Goal: Information Seeking & Learning: Learn about a topic

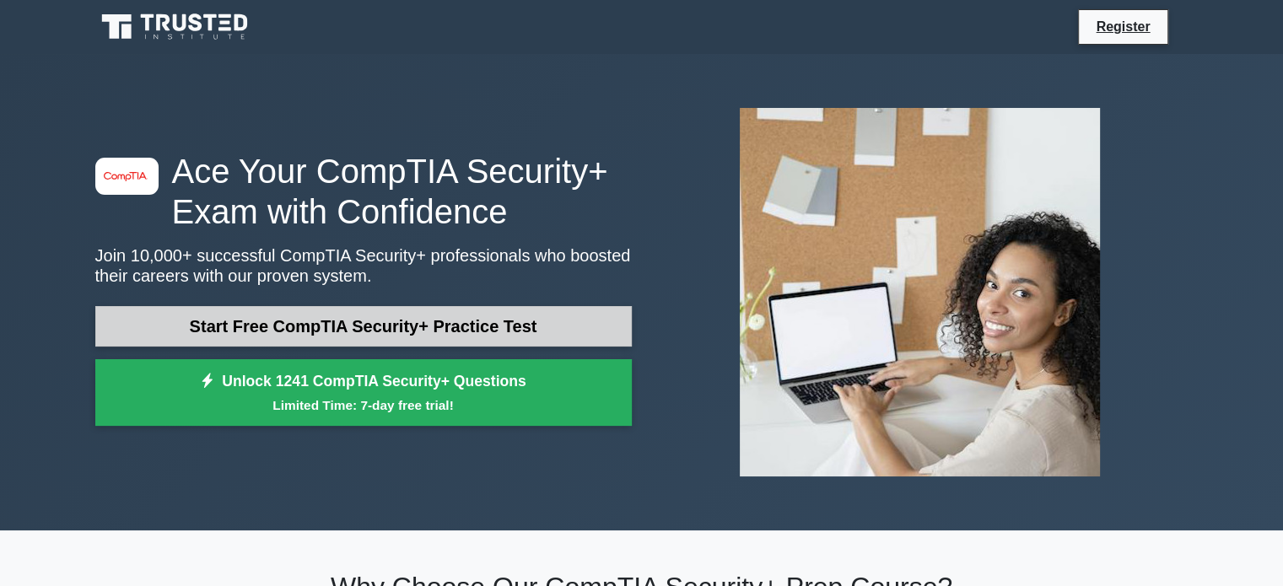
click at [368, 323] on link "Start Free CompTIA Security+ Practice Test" at bounding box center [363, 326] width 536 height 40
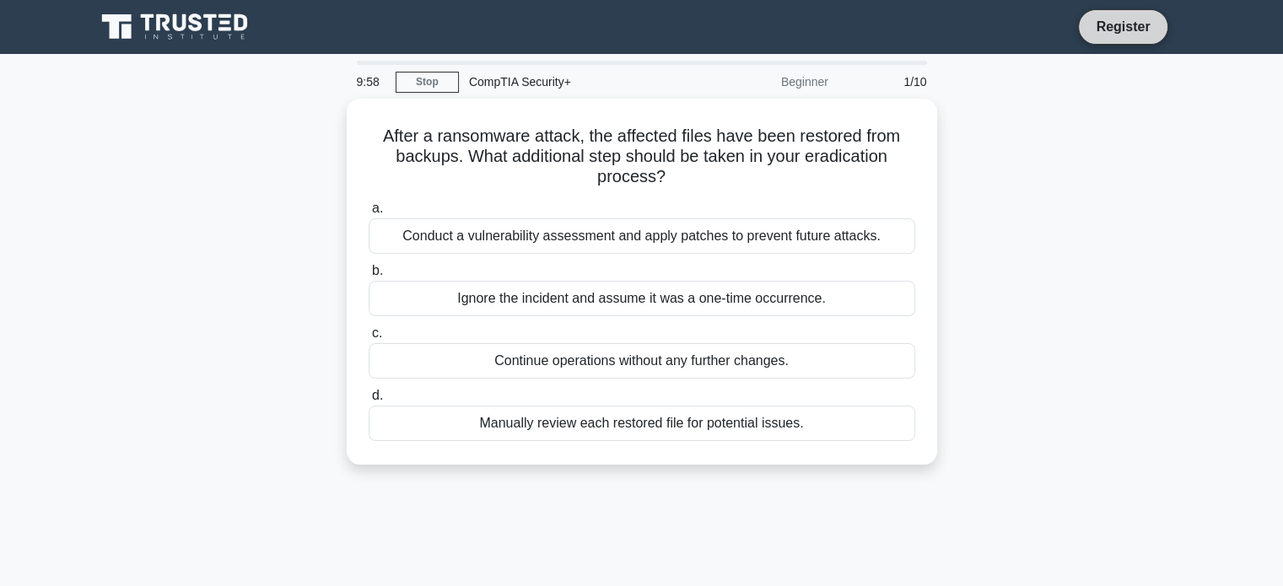
click at [1130, 30] on link "Register" at bounding box center [1122, 26] width 74 height 21
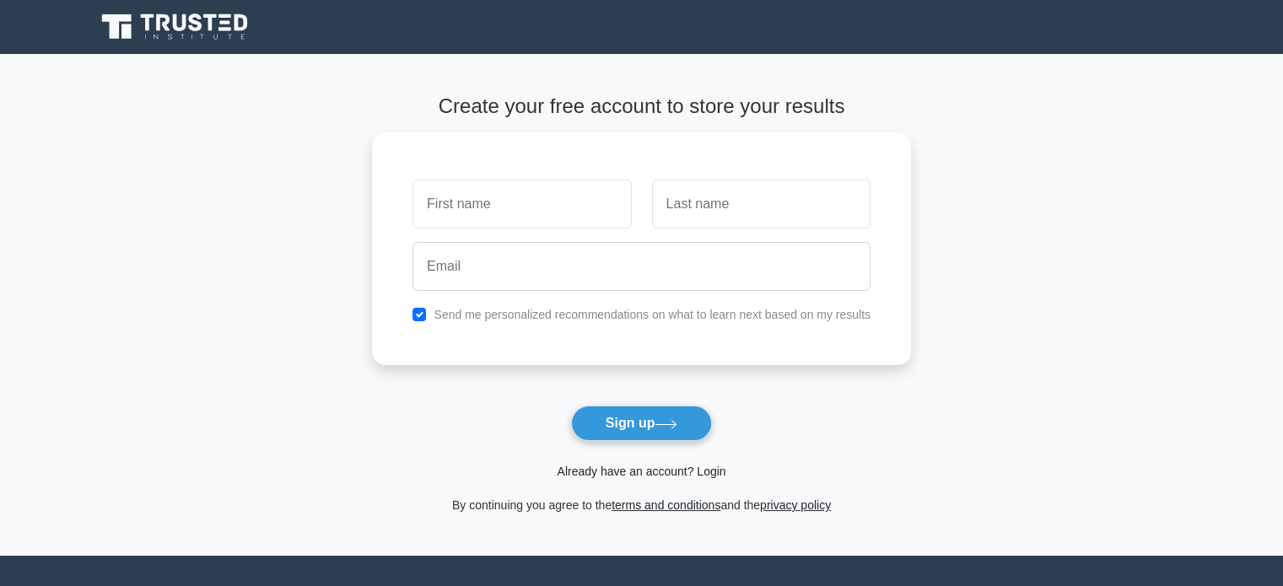
click at [648, 471] on link "Already have an account? Login" at bounding box center [641, 471] width 169 height 13
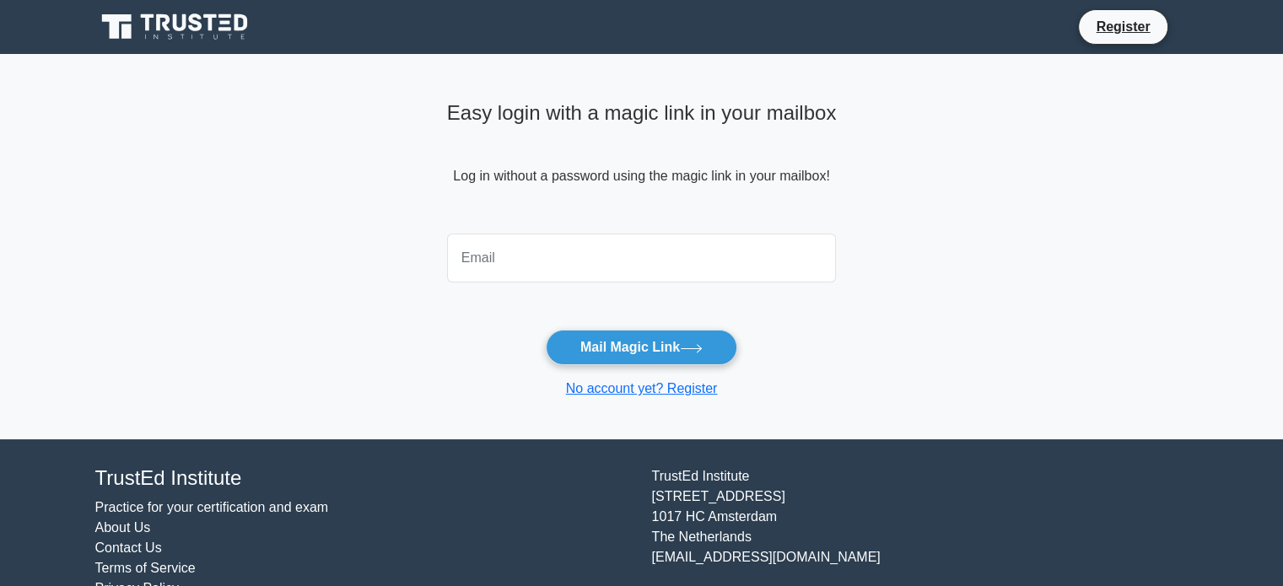
click at [523, 259] on input "email" at bounding box center [642, 258] width 390 height 49
type input "rockyjj1977@gmail.com"
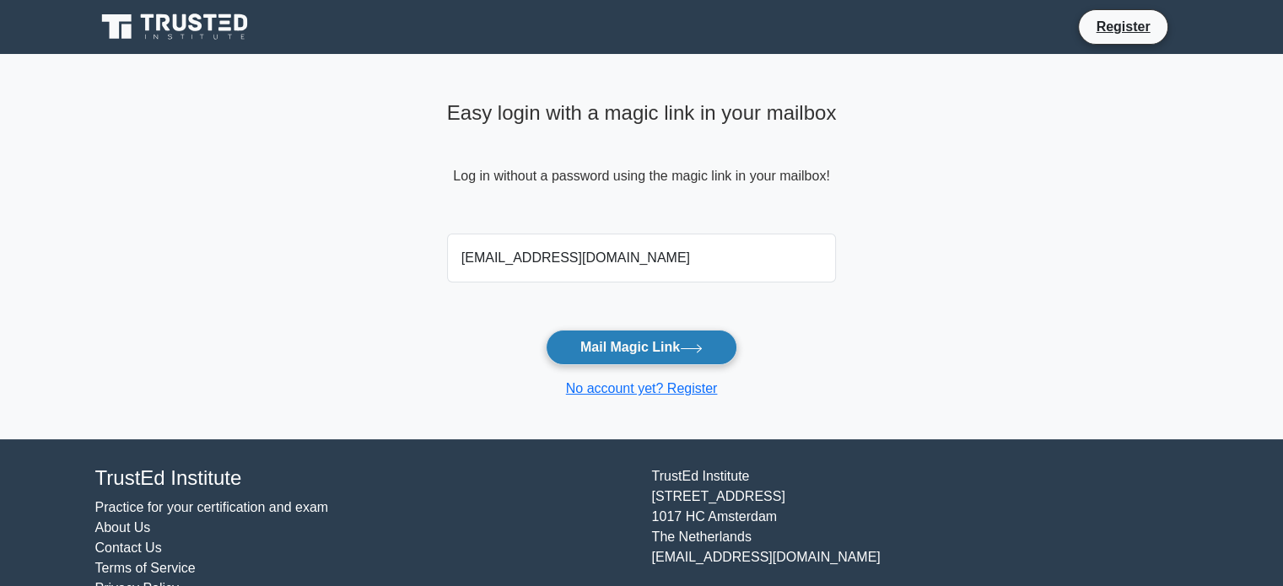
click at [605, 352] on button "Mail Magic Link" at bounding box center [641, 347] width 191 height 35
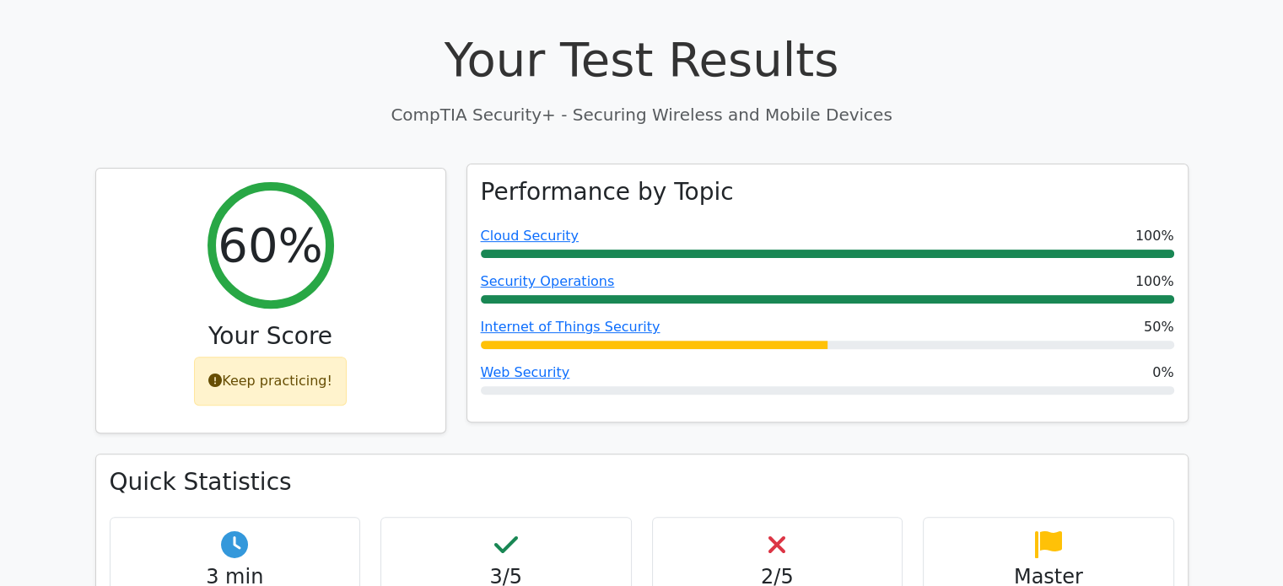
scroll to position [506, 0]
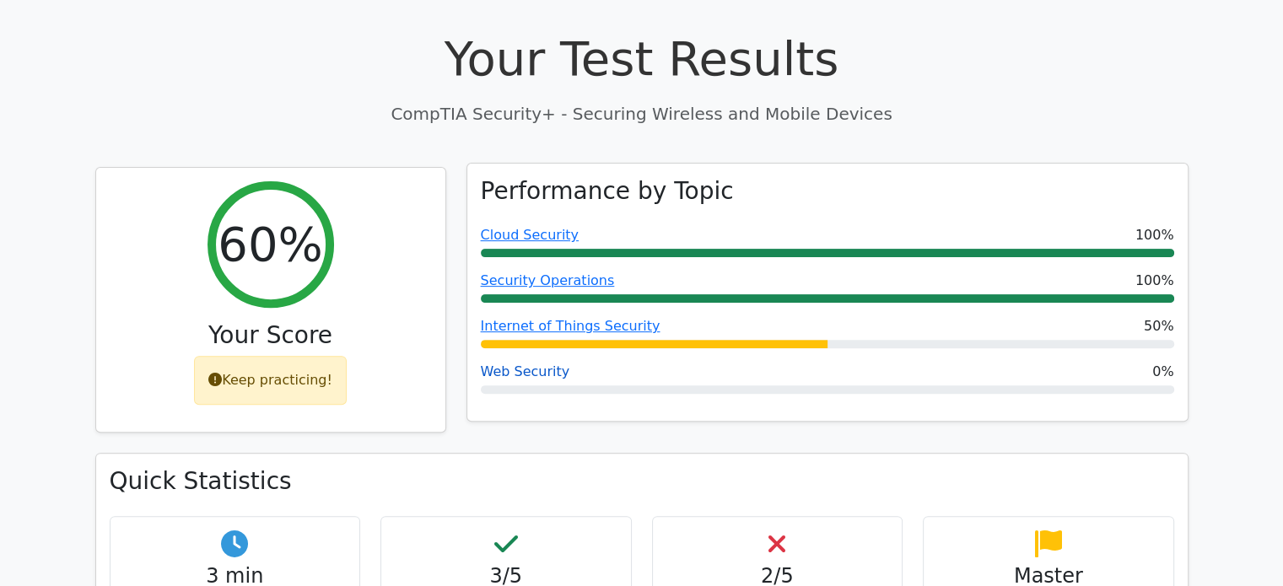
click at [530, 363] on link "Web Security" at bounding box center [525, 371] width 89 height 16
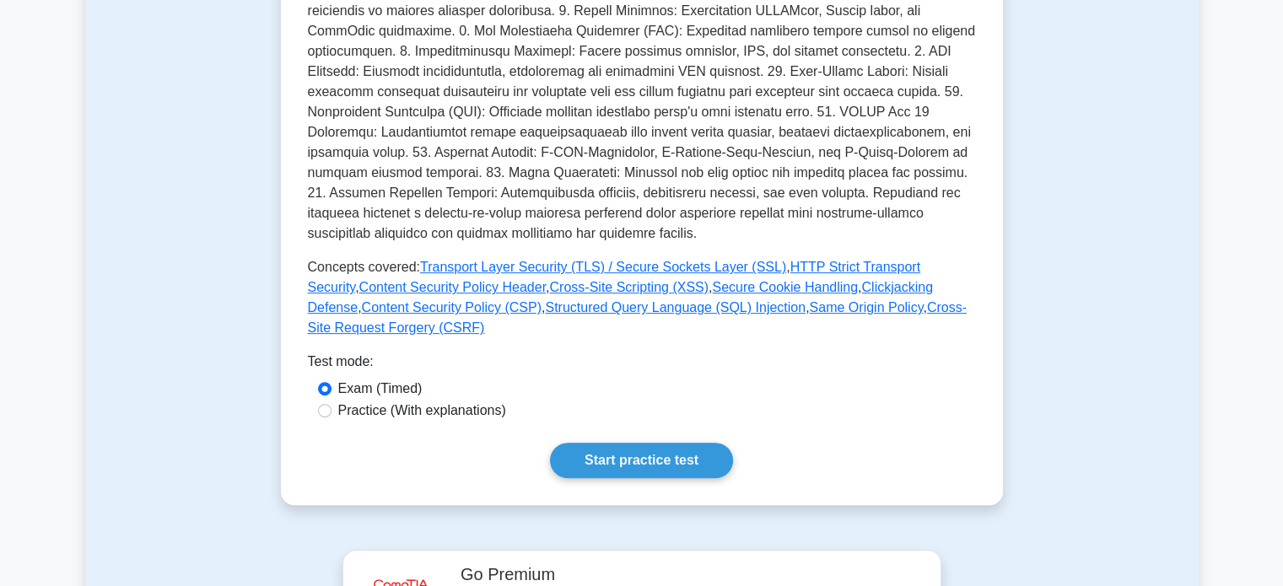
scroll to position [590, 0]
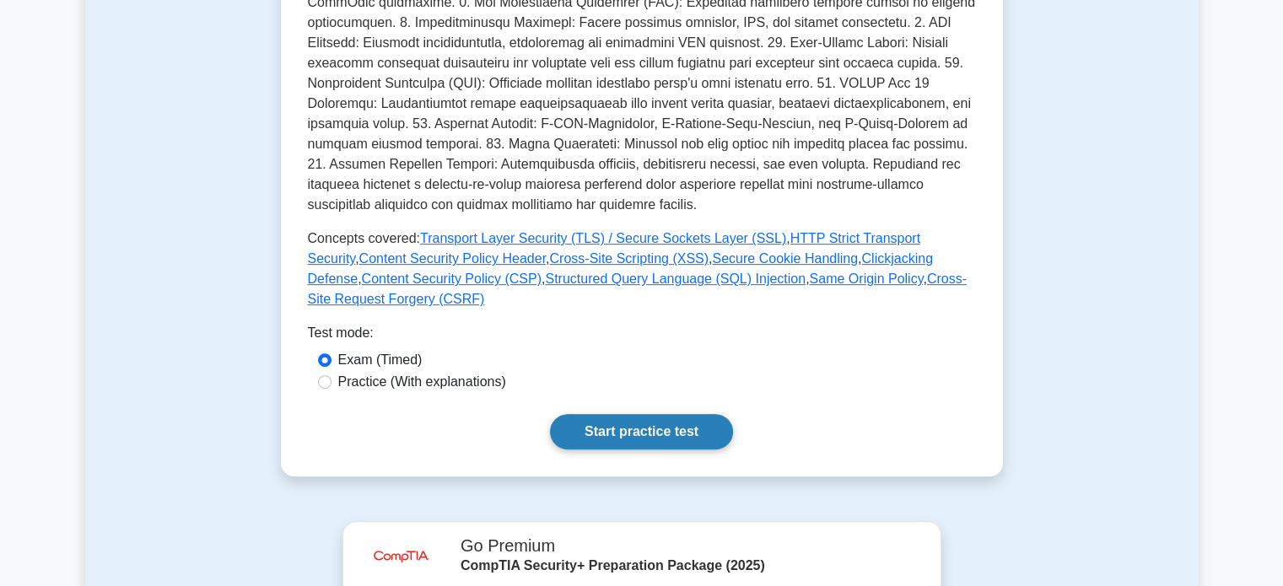
click at [610, 414] on link "Start practice test" at bounding box center [641, 431] width 183 height 35
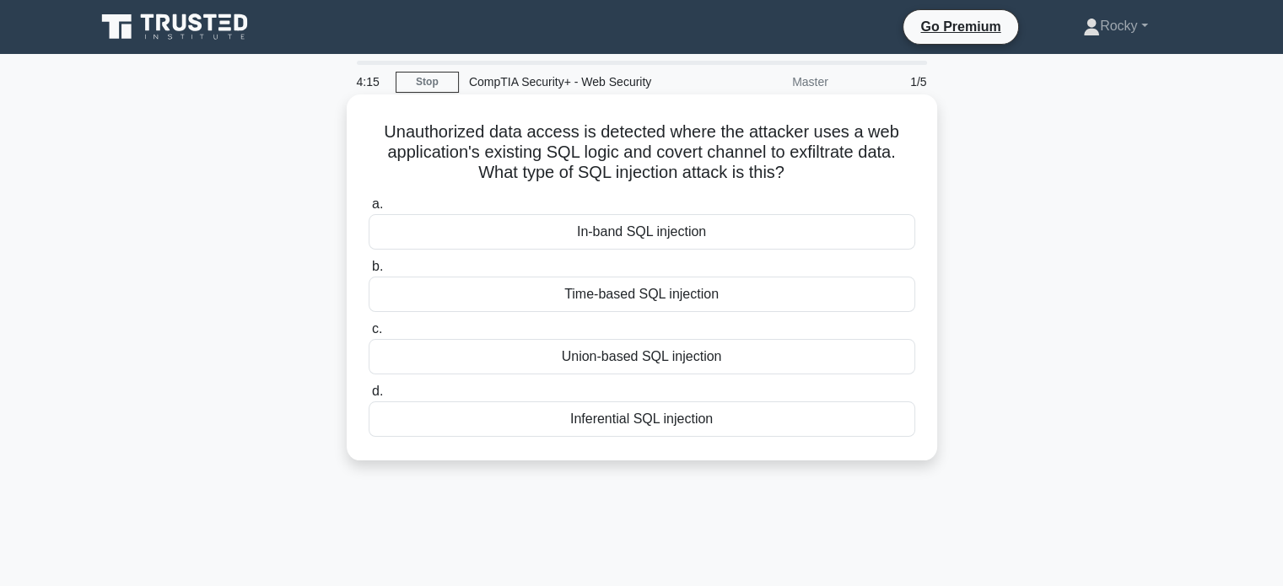
click at [716, 425] on div "Inferential SQL injection" at bounding box center [641, 418] width 546 height 35
click at [368, 397] on input "d. Inferential SQL injection" at bounding box center [368, 391] width 0 height 11
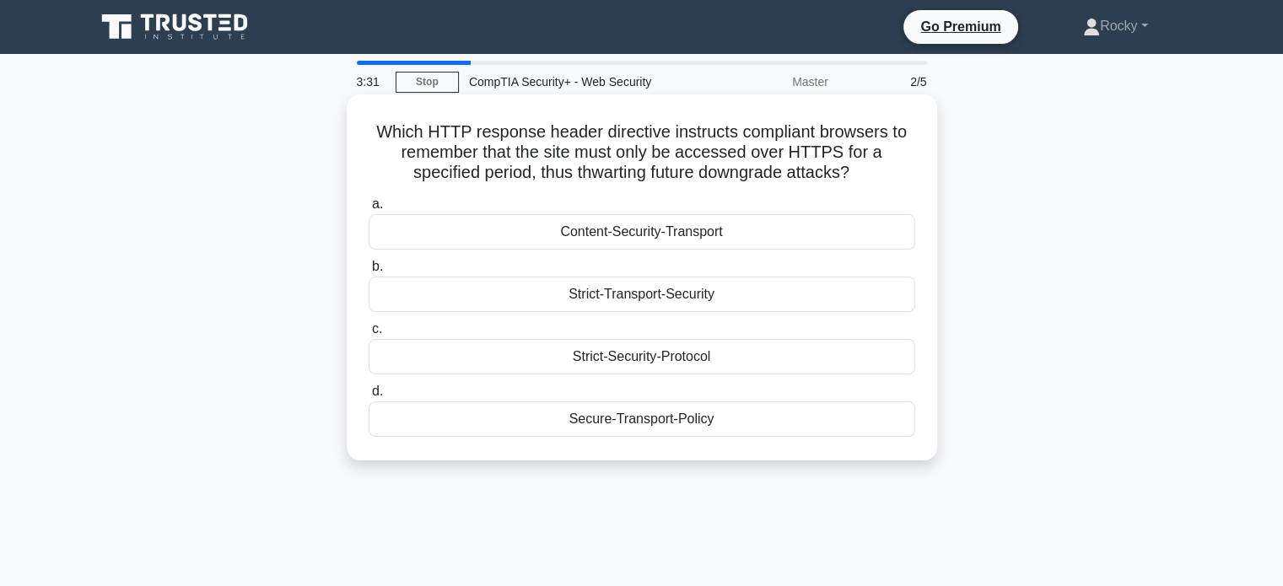
click at [691, 353] on div "Strict-Security-Protocol" at bounding box center [641, 356] width 546 height 35
click at [368, 335] on input "c. Strict-Security-Protocol" at bounding box center [368, 329] width 0 height 11
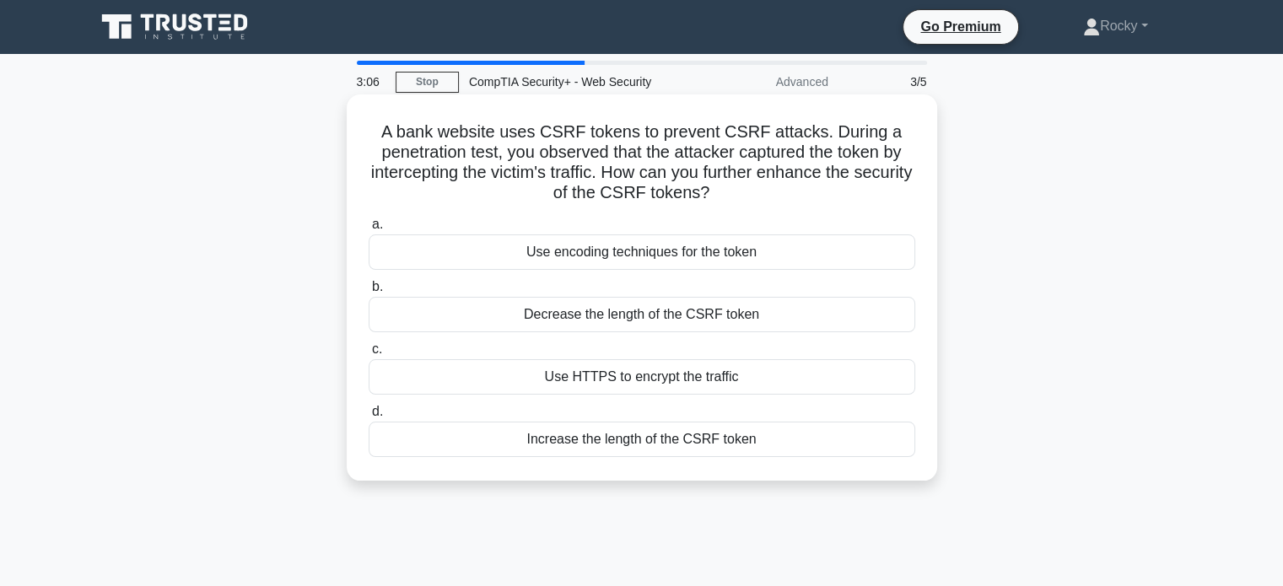
click at [764, 252] on div "Use encoding techniques for the token" at bounding box center [641, 251] width 546 height 35
click at [368, 230] on input "a. Use encoding techniques for the token" at bounding box center [368, 224] width 0 height 11
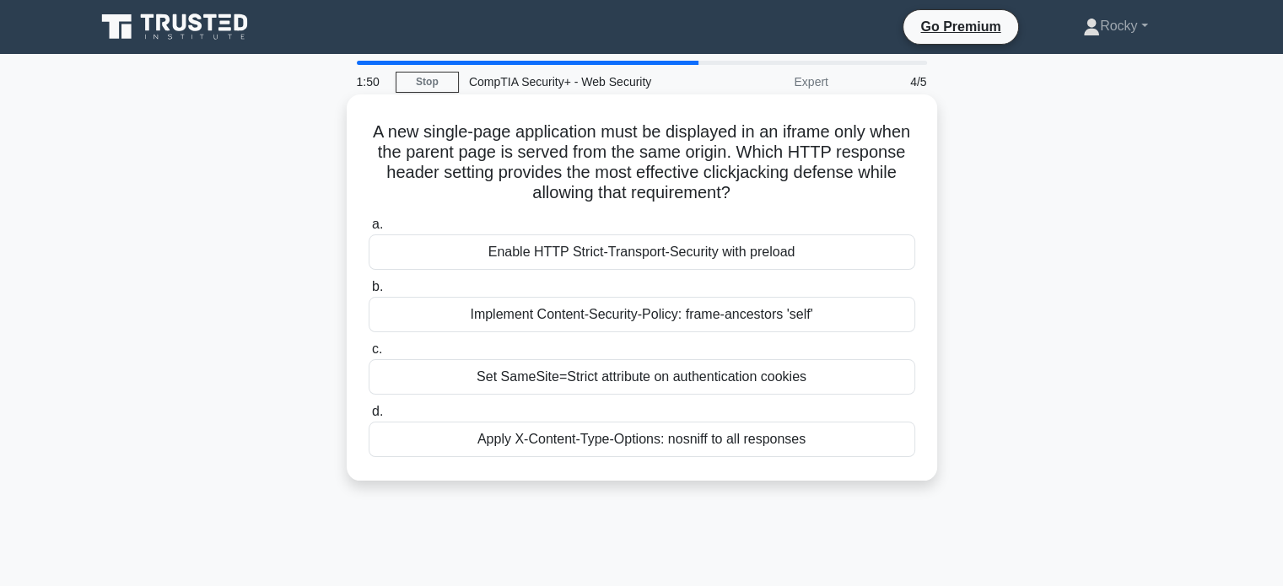
click at [777, 316] on div "Implement Content-Security-Policy: frame-ancestors 'self'" at bounding box center [641, 314] width 546 height 35
click at [368, 293] on input "b. Implement Content-Security-Policy: frame-ancestors 'self'" at bounding box center [368, 287] width 0 height 11
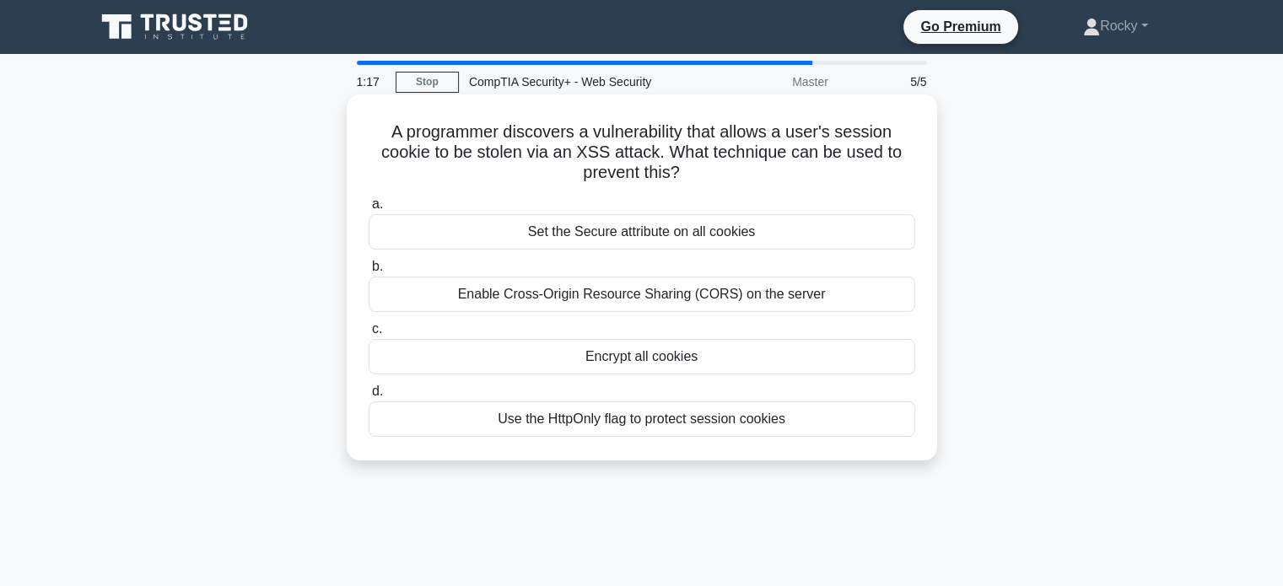
click at [684, 232] on div "Set the Secure attribute on all cookies" at bounding box center [641, 231] width 546 height 35
click at [710, 229] on div "Set the Secure attribute on all cookies" at bounding box center [641, 231] width 546 height 35
click at [368, 210] on input "a. Set the Secure attribute on all cookies" at bounding box center [368, 204] width 0 height 11
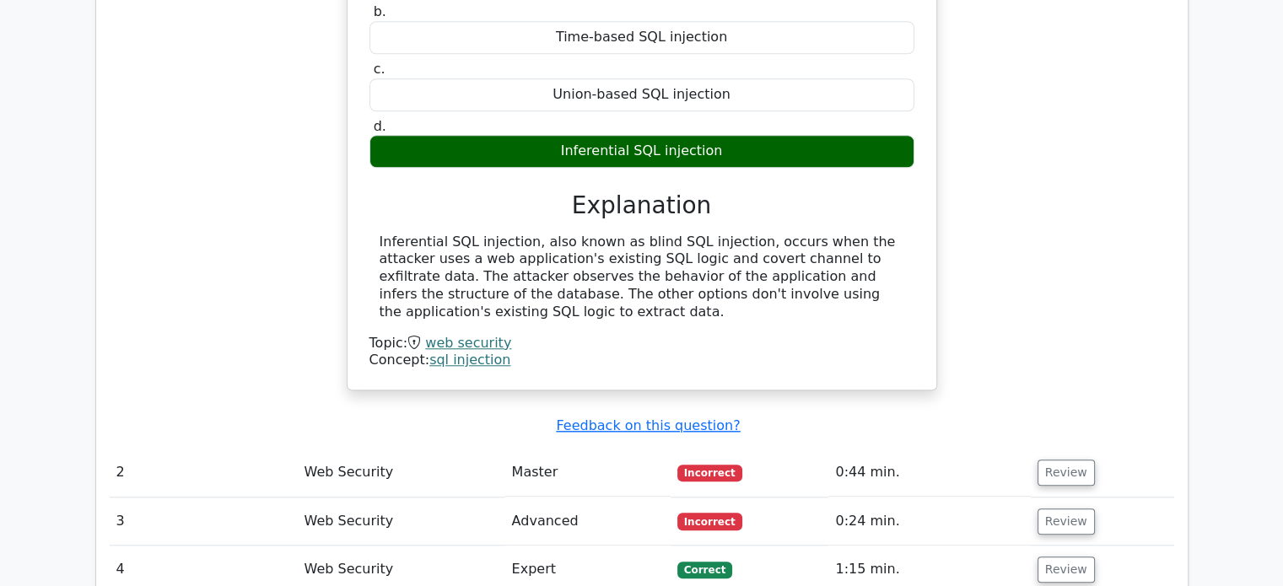
scroll to position [1602, 0]
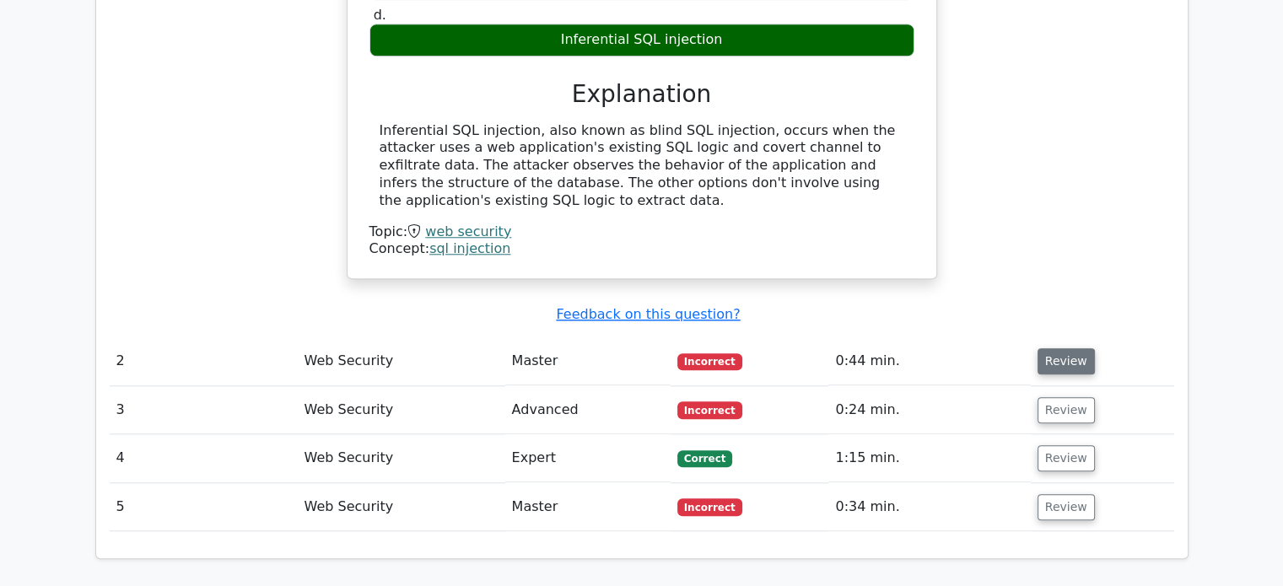
click at [1062, 348] on button "Review" at bounding box center [1065, 361] width 57 height 26
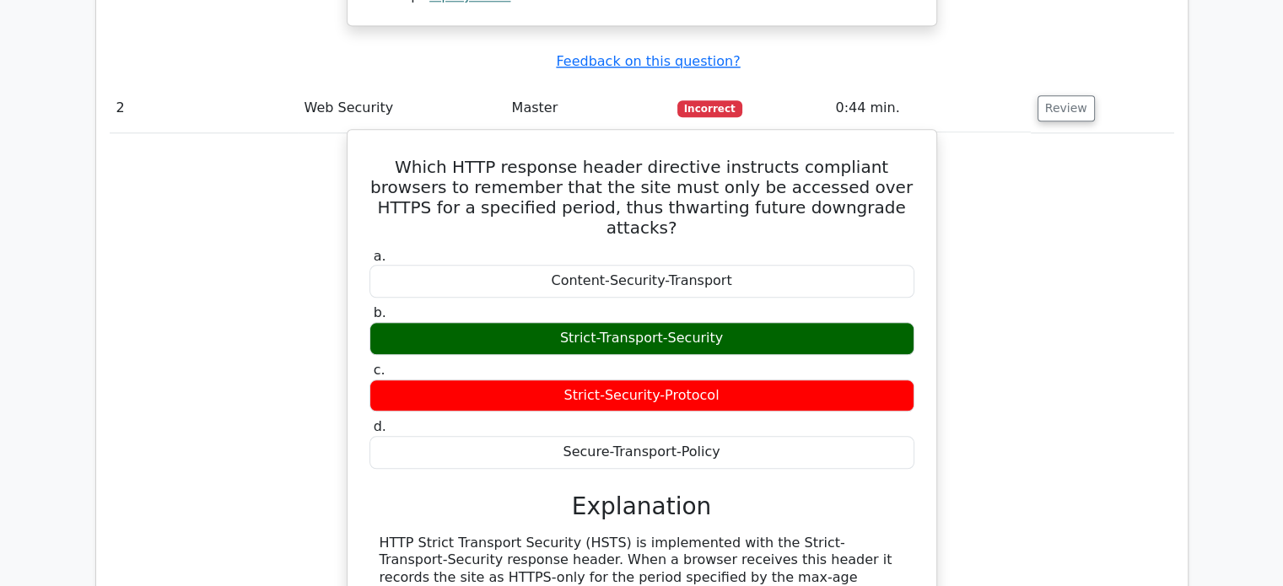
scroll to position [1771, 0]
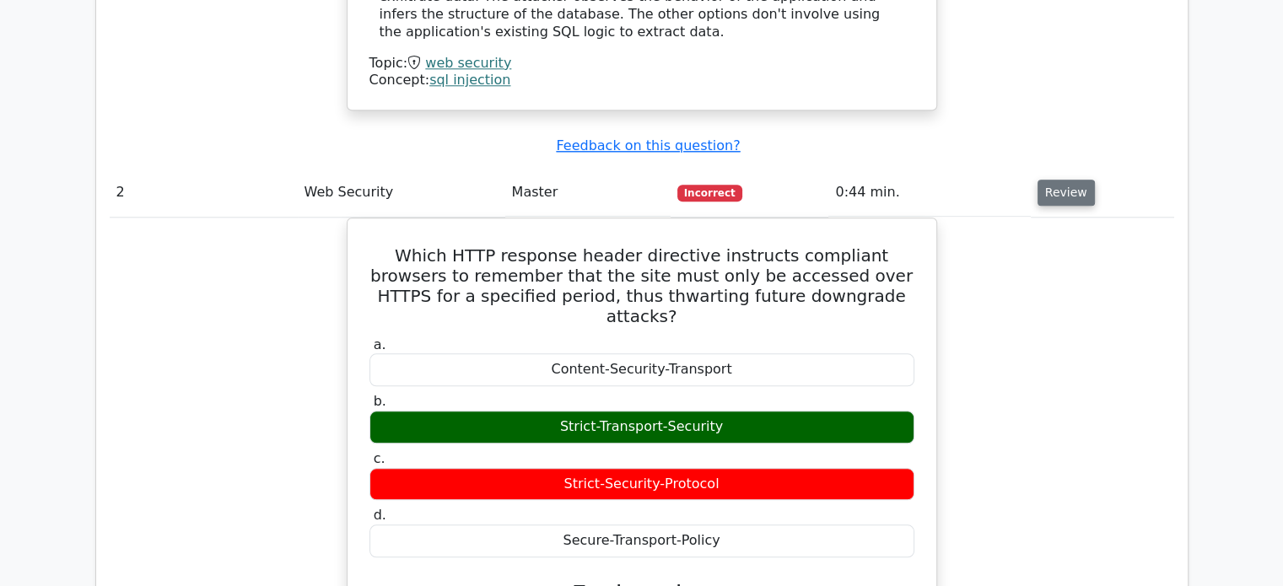
click at [1046, 180] on button "Review" at bounding box center [1065, 193] width 57 height 26
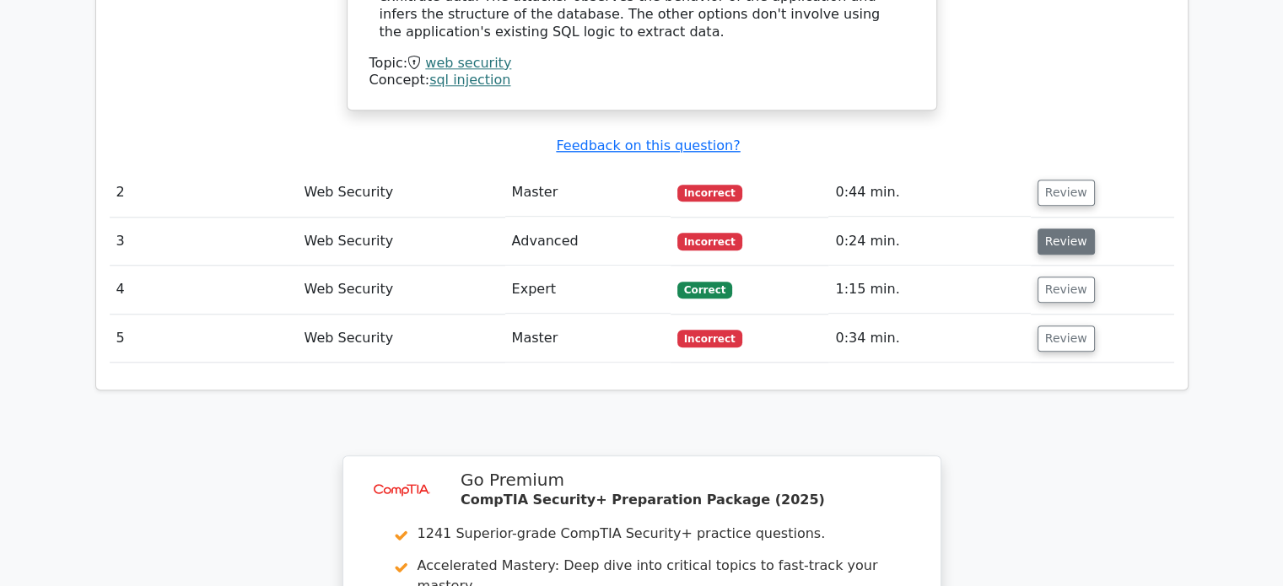
click at [1052, 229] on button "Review" at bounding box center [1065, 242] width 57 height 26
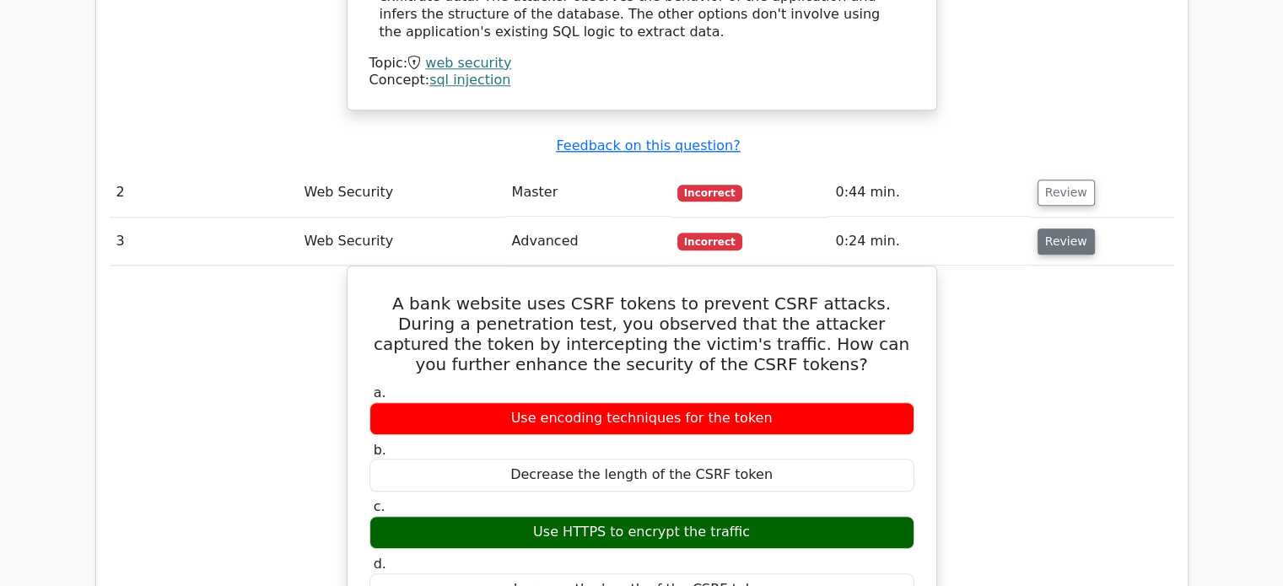
click at [1066, 229] on button "Review" at bounding box center [1065, 242] width 57 height 26
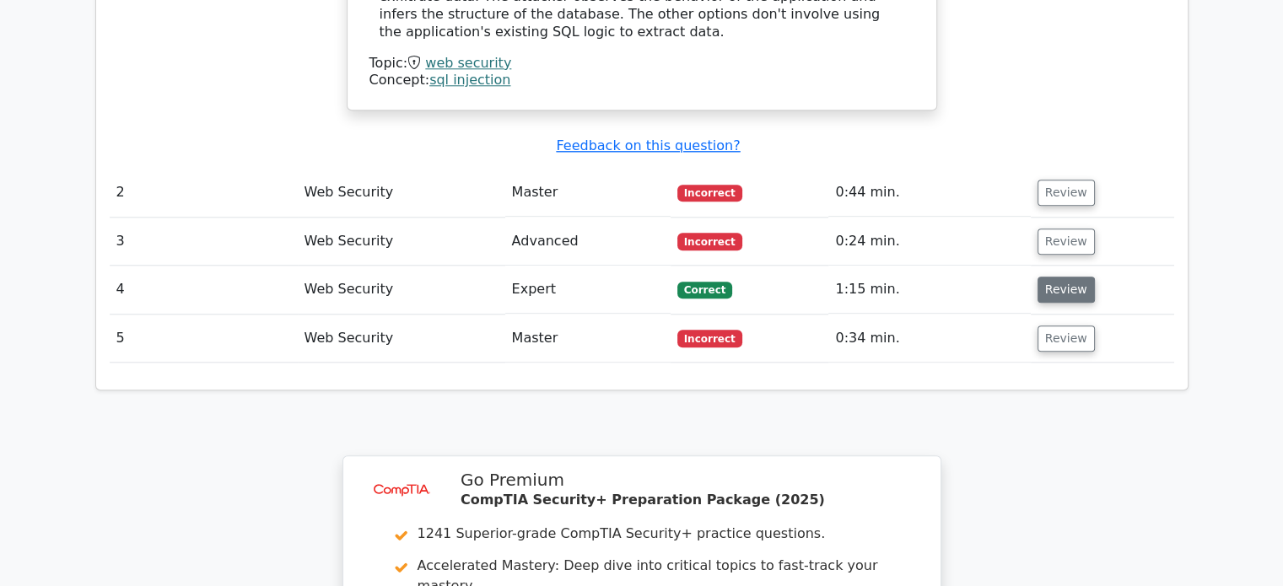
click at [1051, 277] on button "Review" at bounding box center [1065, 290] width 57 height 26
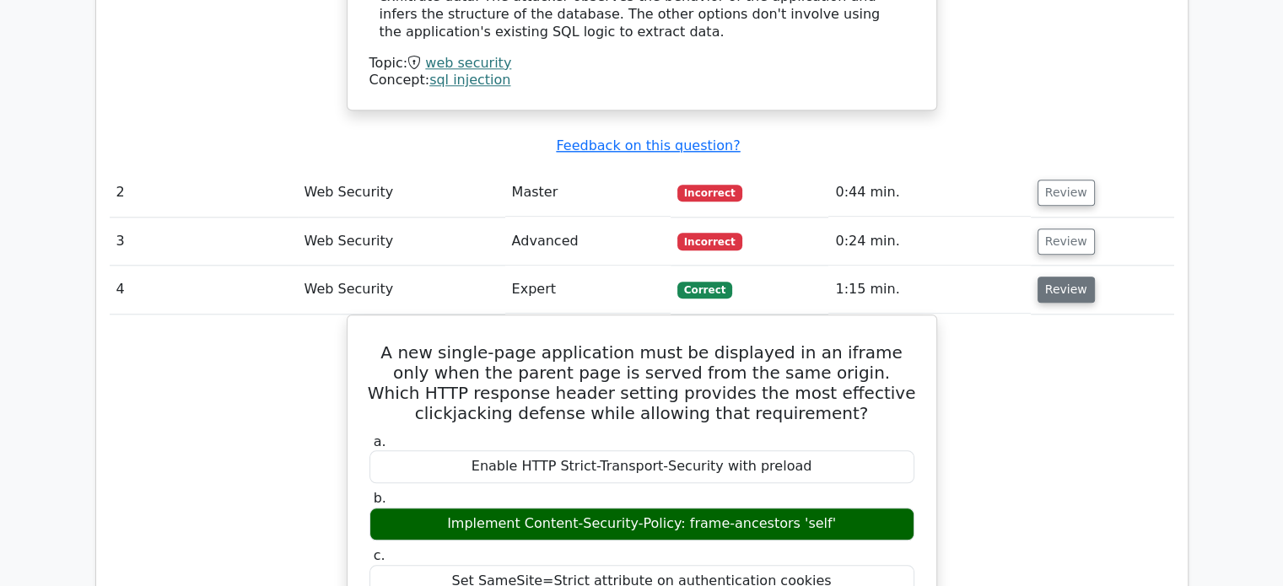
click at [1047, 277] on button "Review" at bounding box center [1065, 290] width 57 height 26
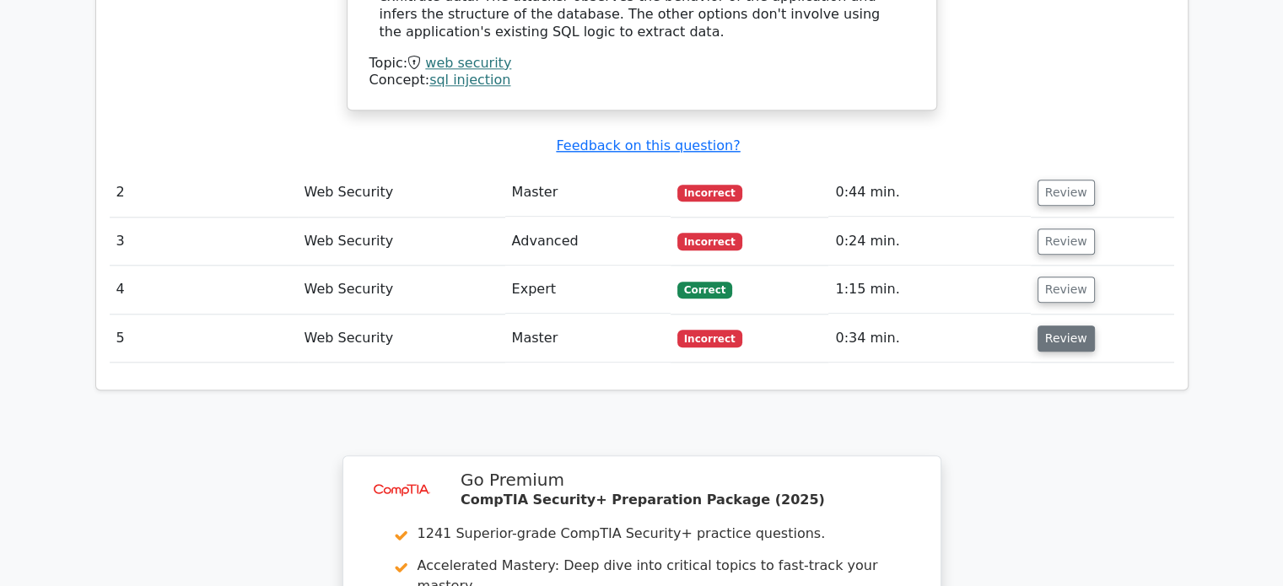
click at [1039, 325] on button "Review" at bounding box center [1065, 338] width 57 height 26
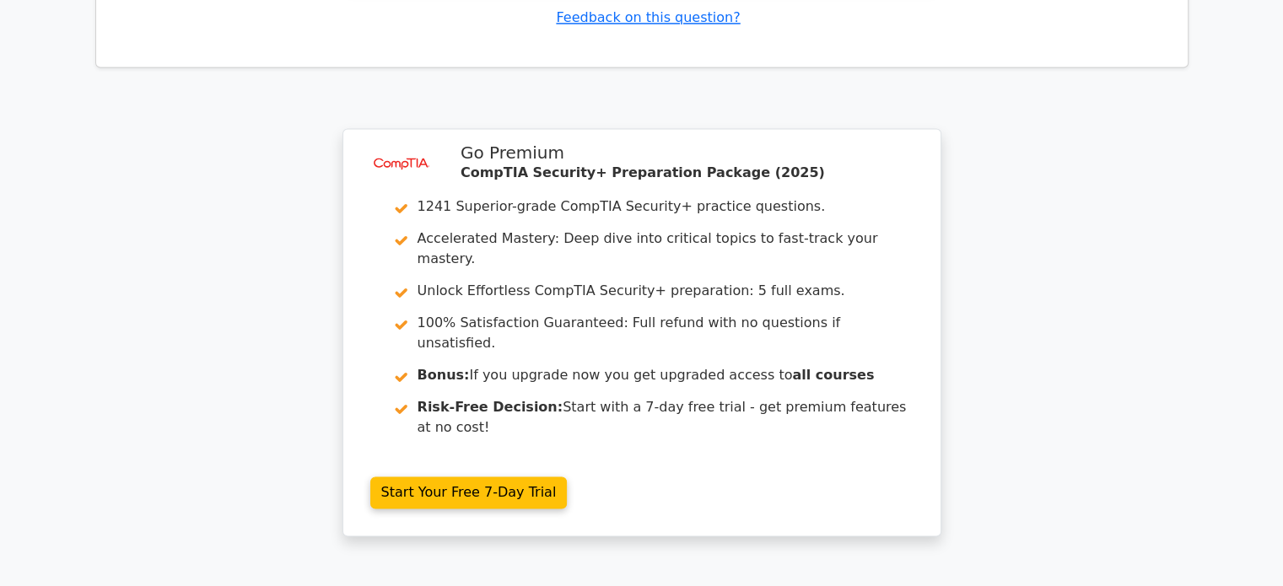
scroll to position [2847, 0]
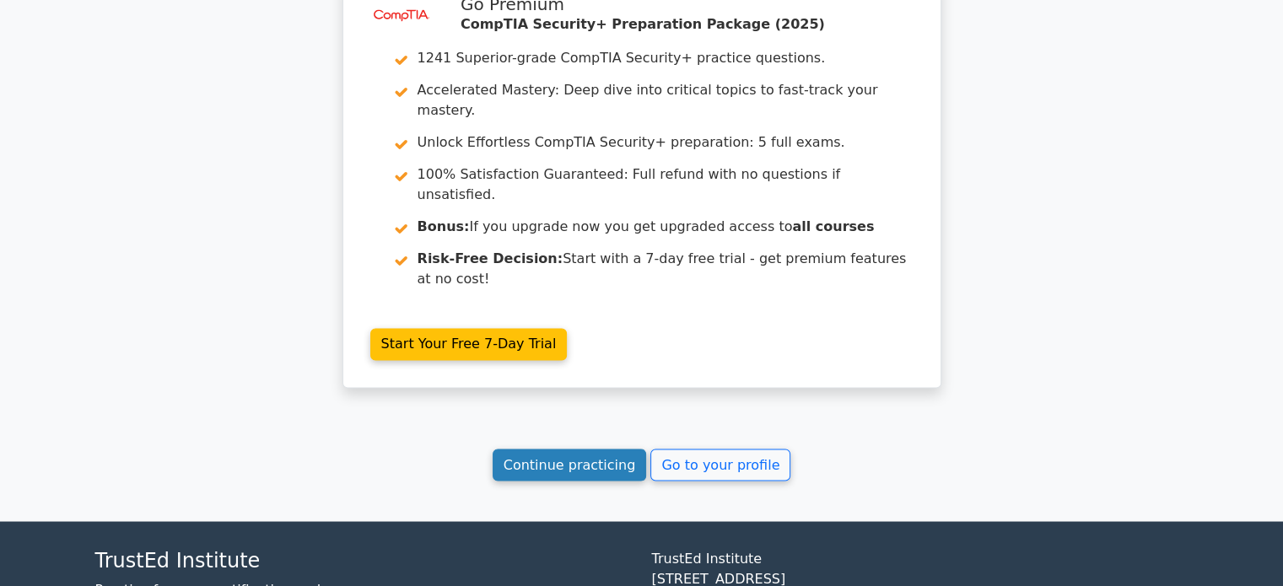
click at [572, 449] on link "Continue practicing" at bounding box center [569, 465] width 154 height 32
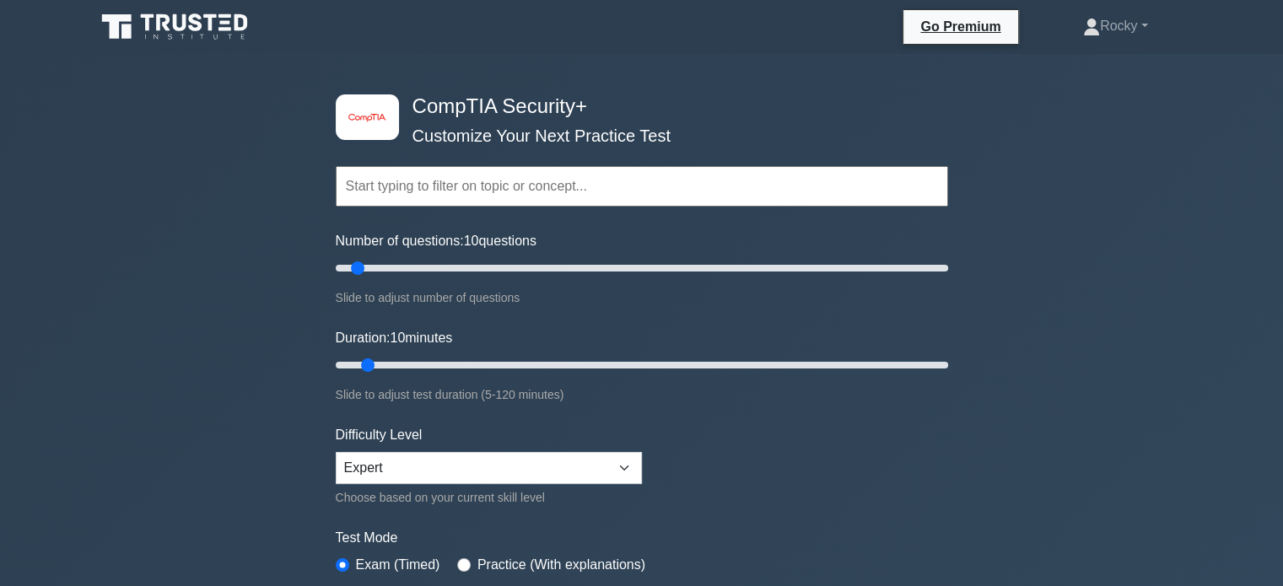
click at [508, 186] on input "text" at bounding box center [642, 186] width 612 height 40
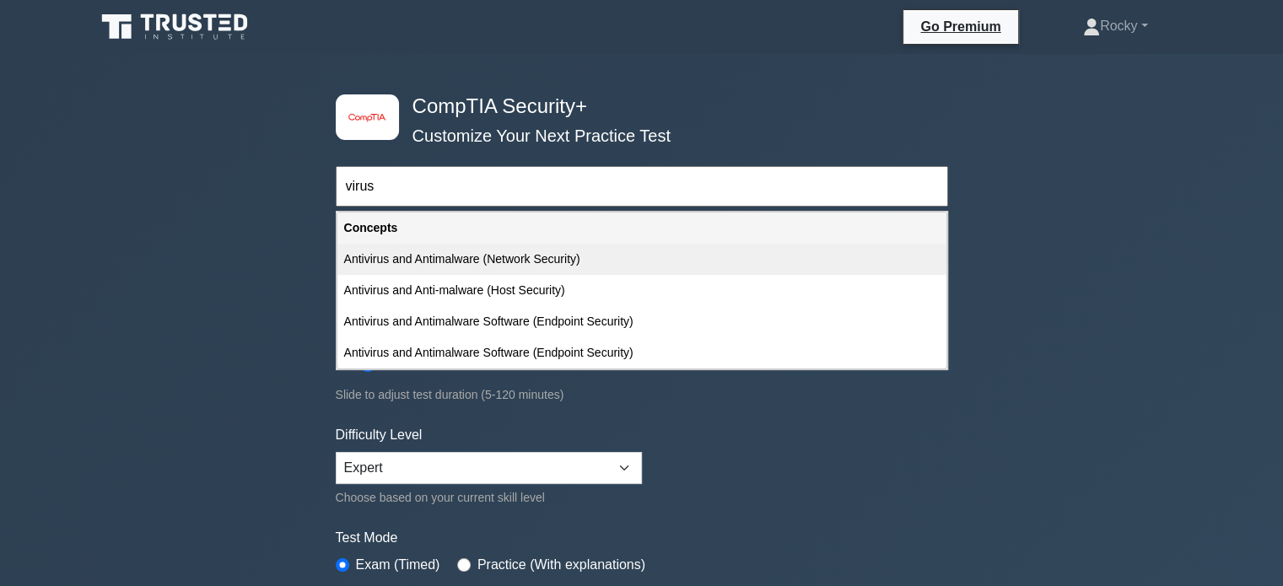
click at [486, 255] on div "Antivirus and Antimalware (Network Security)" at bounding box center [641, 259] width 609 height 31
type input "Antivirus and Antimalware (Network Security)"
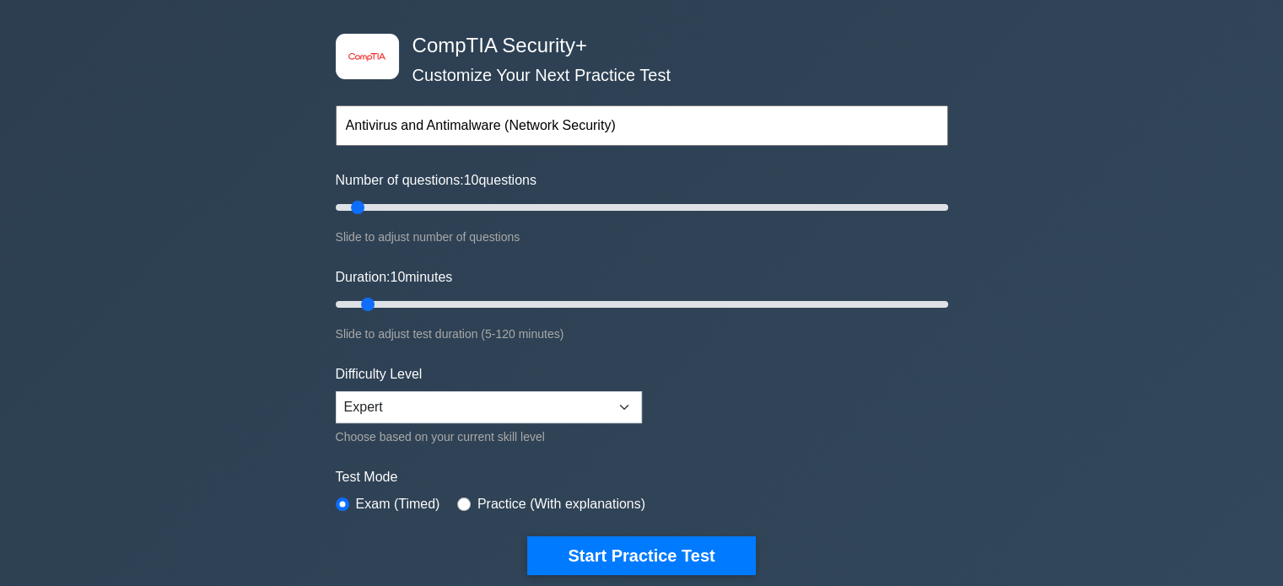
scroll to position [337, 0]
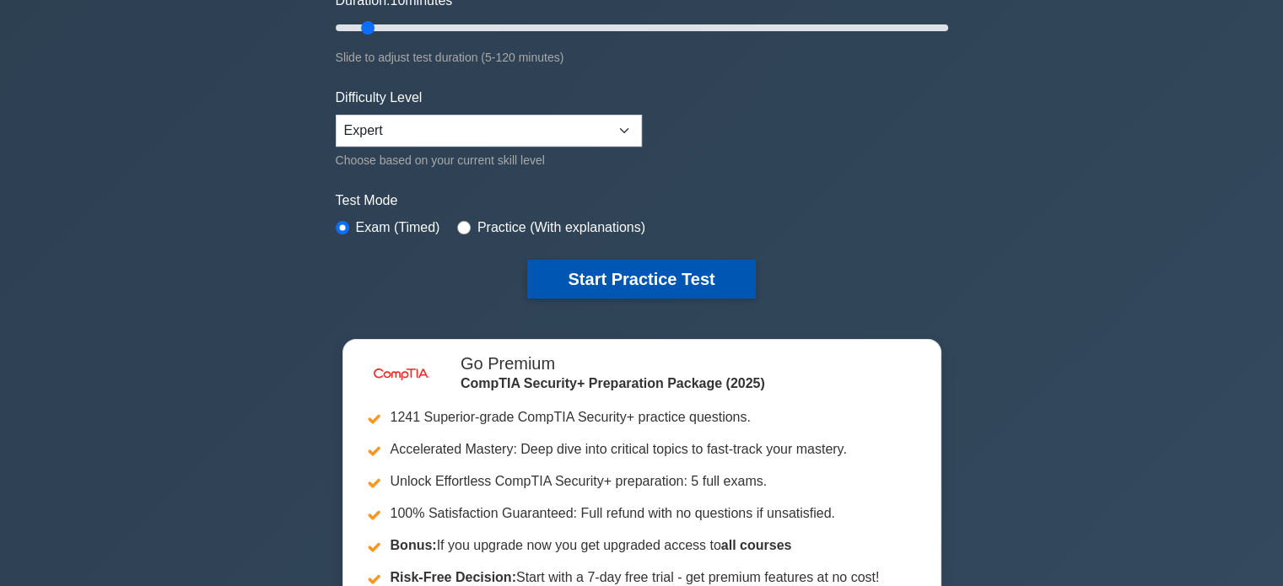
click at [641, 267] on button "Start Practice Test" at bounding box center [641, 279] width 228 height 39
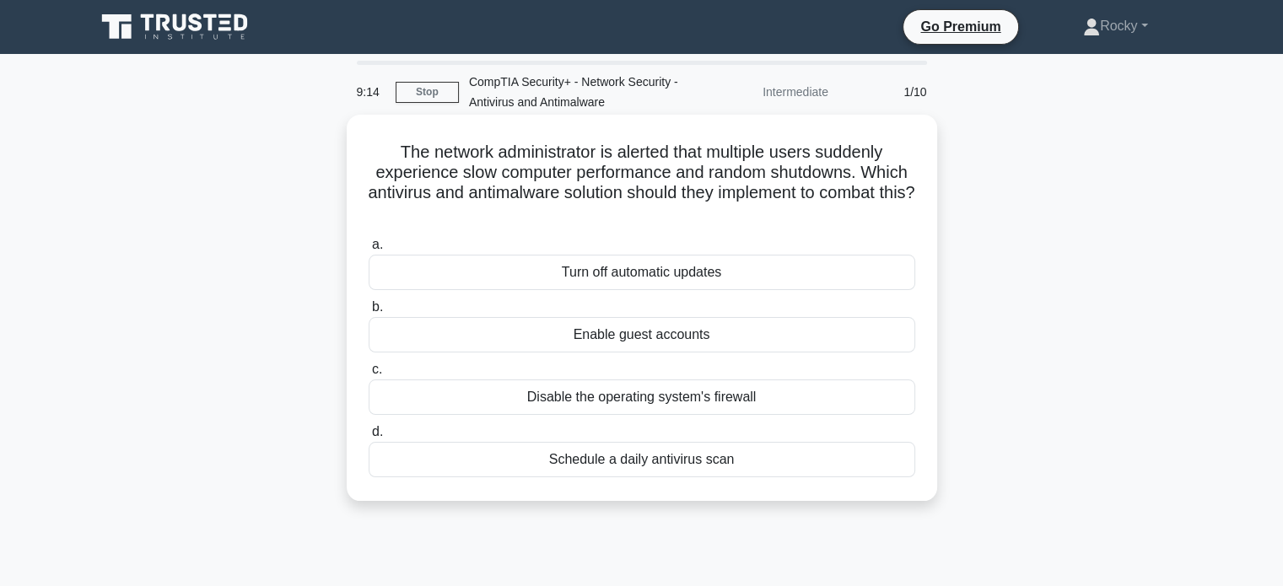
click at [709, 461] on div "Schedule a daily antivirus scan" at bounding box center [641, 459] width 546 height 35
click at [368, 438] on input "d. Schedule a daily antivirus scan" at bounding box center [368, 432] width 0 height 11
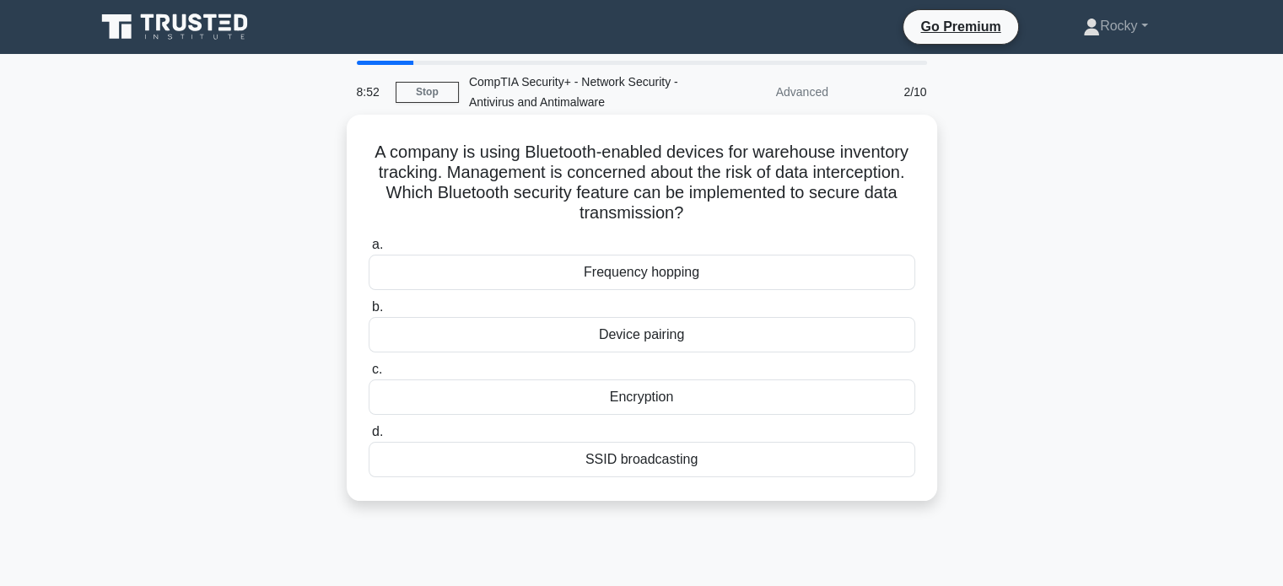
click at [675, 465] on div "SSID broadcasting" at bounding box center [641, 459] width 546 height 35
click at [368, 438] on input "d. SSID broadcasting" at bounding box center [368, 432] width 0 height 11
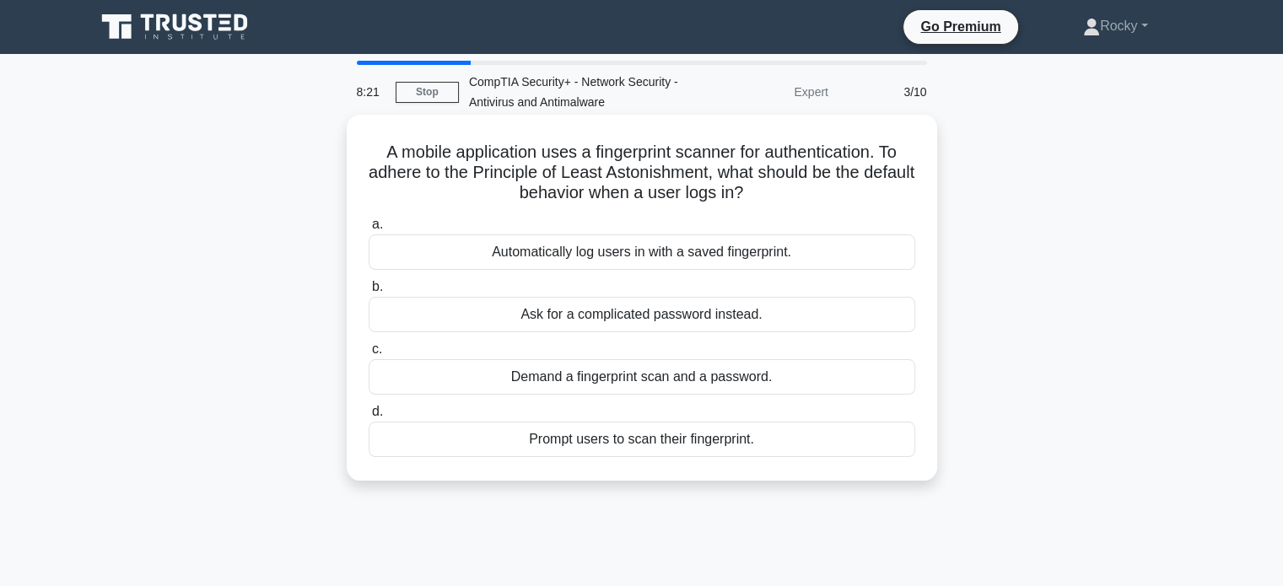
click at [783, 379] on div "Demand a fingerprint scan and a password." at bounding box center [641, 376] width 546 height 35
click at [368, 355] on input "c. Demand a fingerprint scan and a password." at bounding box center [368, 349] width 0 height 11
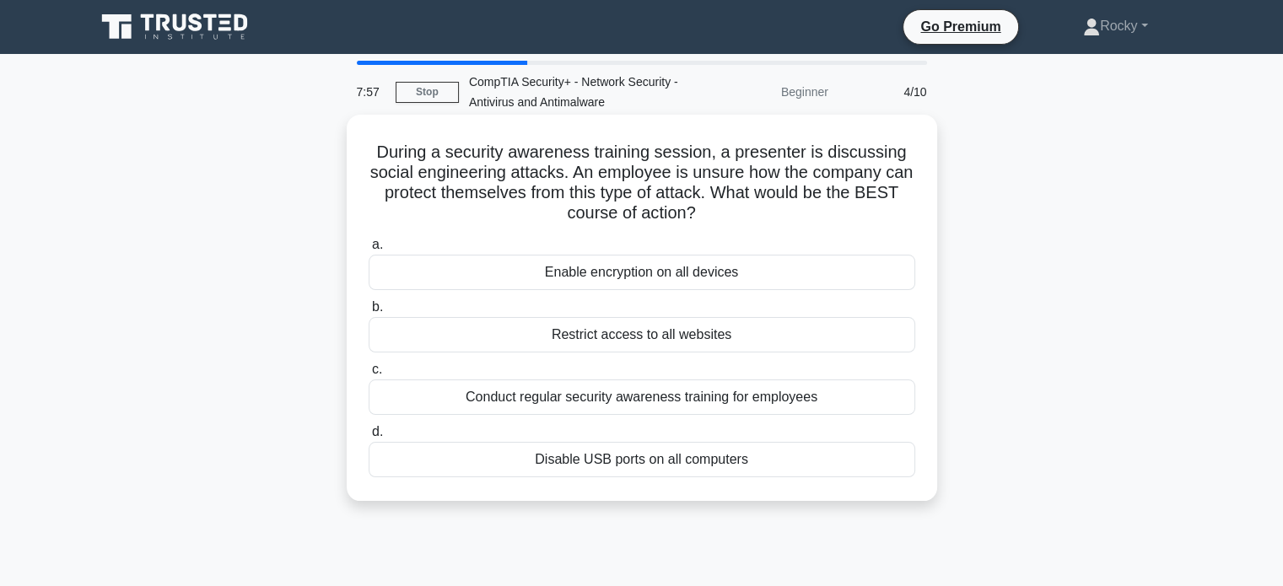
click at [815, 401] on div "Conduct regular security awareness training for employees" at bounding box center [641, 396] width 546 height 35
click at [368, 375] on input "c. Conduct regular security awareness training for employees" at bounding box center [368, 369] width 0 height 11
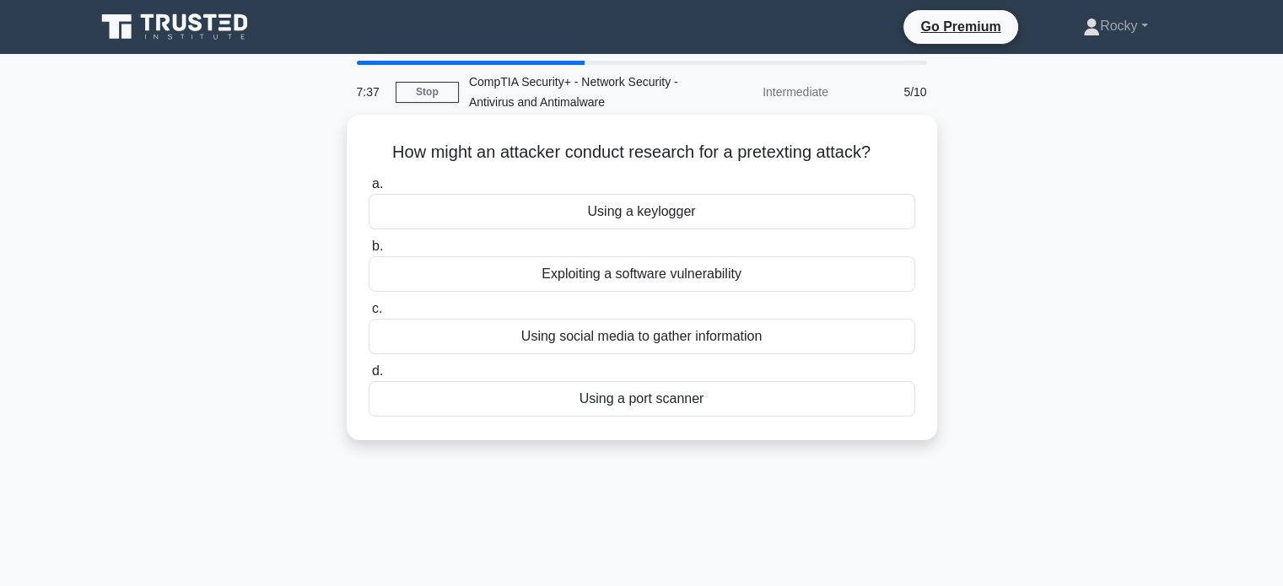
click at [728, 211] on div "Using a keylogger" at bounding box center [641, 211] width 546 height 35
click at [368, 190] on input "a. Using a keylogger" at bounding box center [368, 184] width 0 height 11
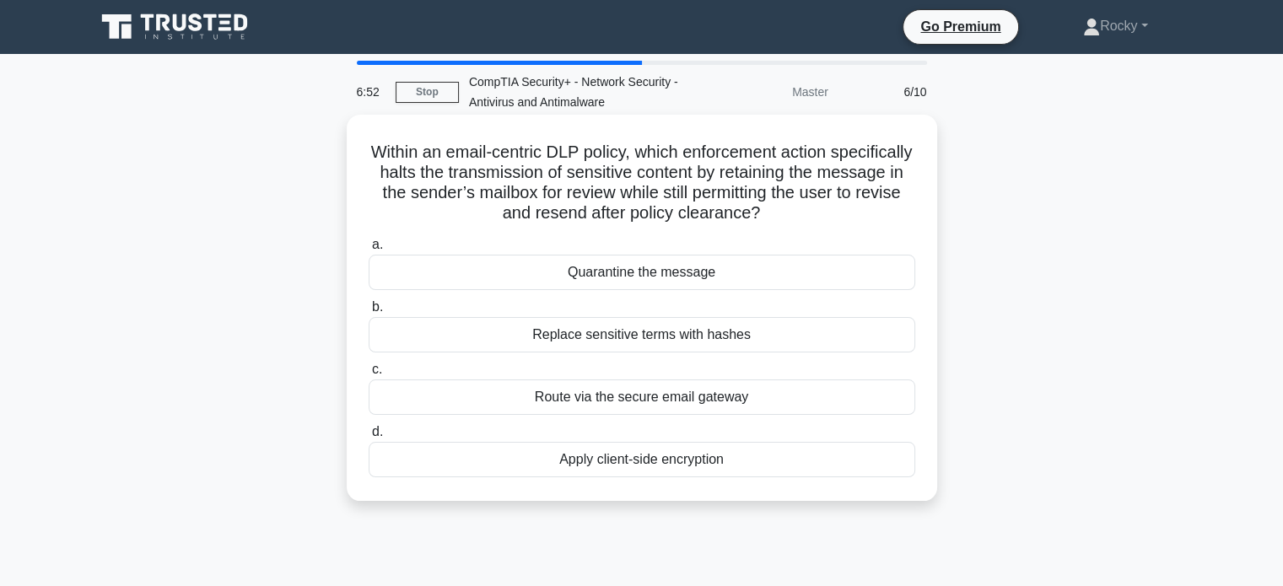
click at [698, 278] on div "Quarantine the message" at bounding box center [641, 272] width 546 height 35
click at [368, 250] on input "a. Quarantine the message" at bounding box center [368, 244] width 0 height 11
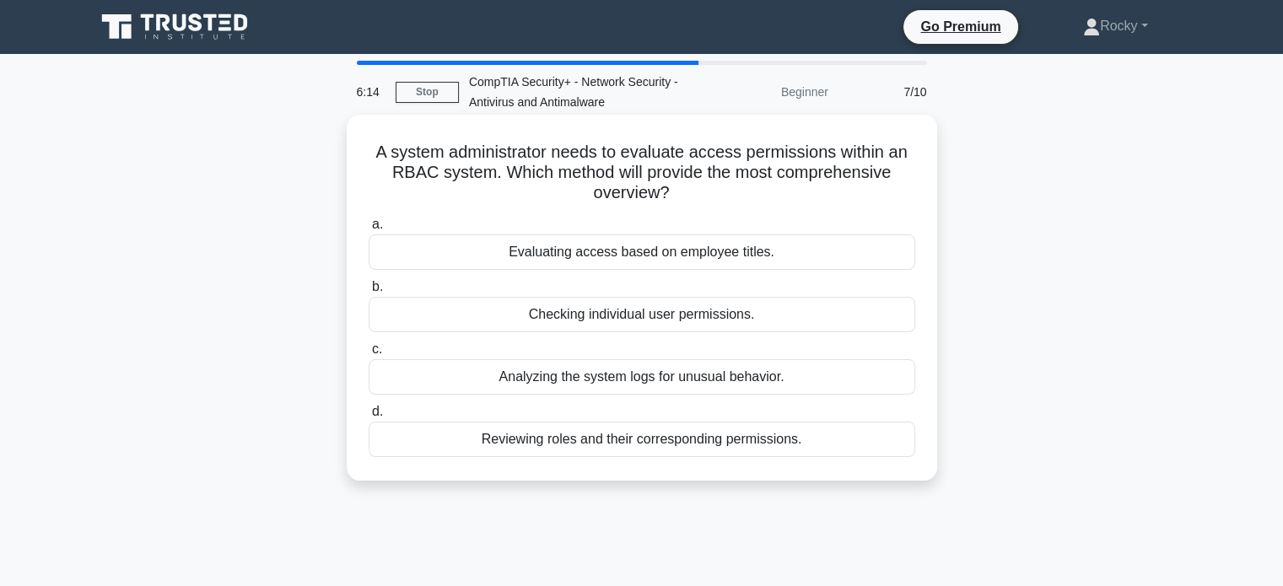
click at [721, 438] on div "Reviewing roles and their corresponding permissions." at bounding box center [641, 439] width 546 height 35
click at [368, 417] on input "d. Reviewing roles and their corresponding permissions." at bounding box center [368, 411] width 0 height 11
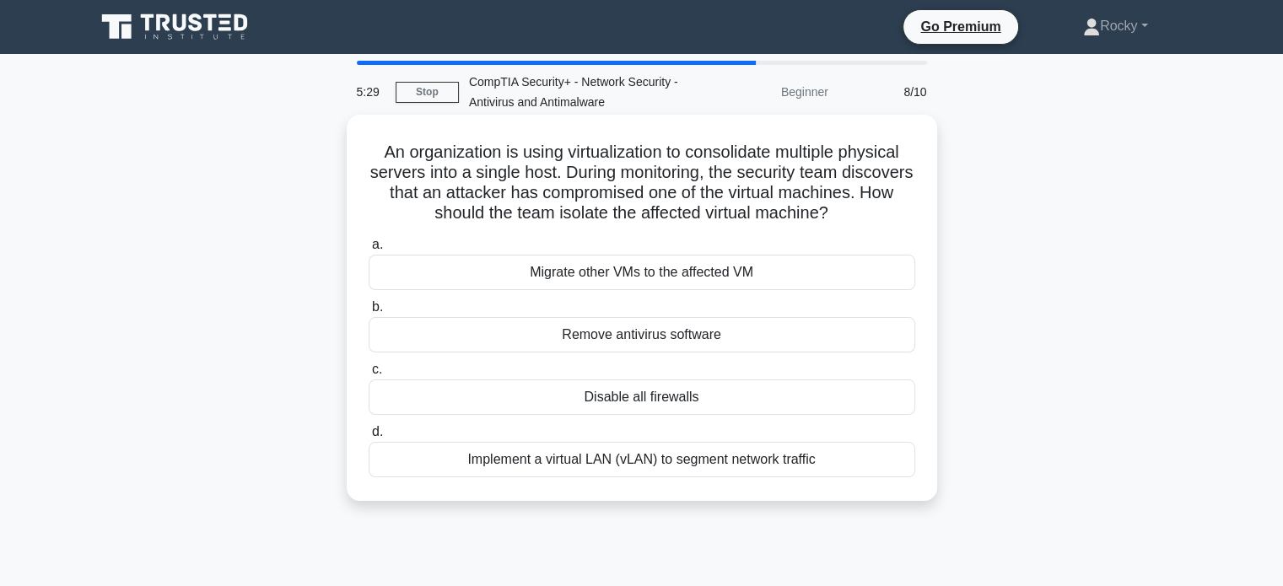
click at [725, 477] on div "Implement a virtual LAN (vLAN) to segment network traffic" at bounding box center [641, 459] width 546 height 35
click at [368, 438] on input "d. Implement a virtual LAN (vLAN) to segment network traffic" at bounding box center [368, 432] width 0 height 11
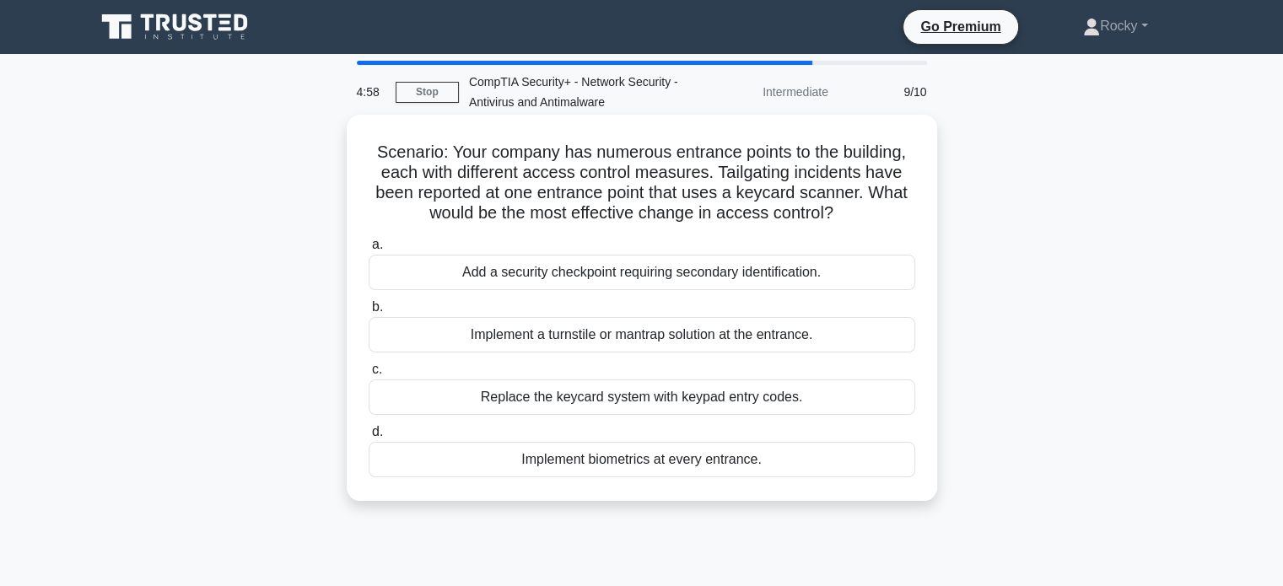
click at [833, 272] on div "Add a security checkpoint requiring secondary identification." at bounding box center [641, 272] width 546 height 35
click at [368, 250] on input "a. Add a security checkpoint requiring secondary identification." at bounding box center [368, 244] width 0 height 11
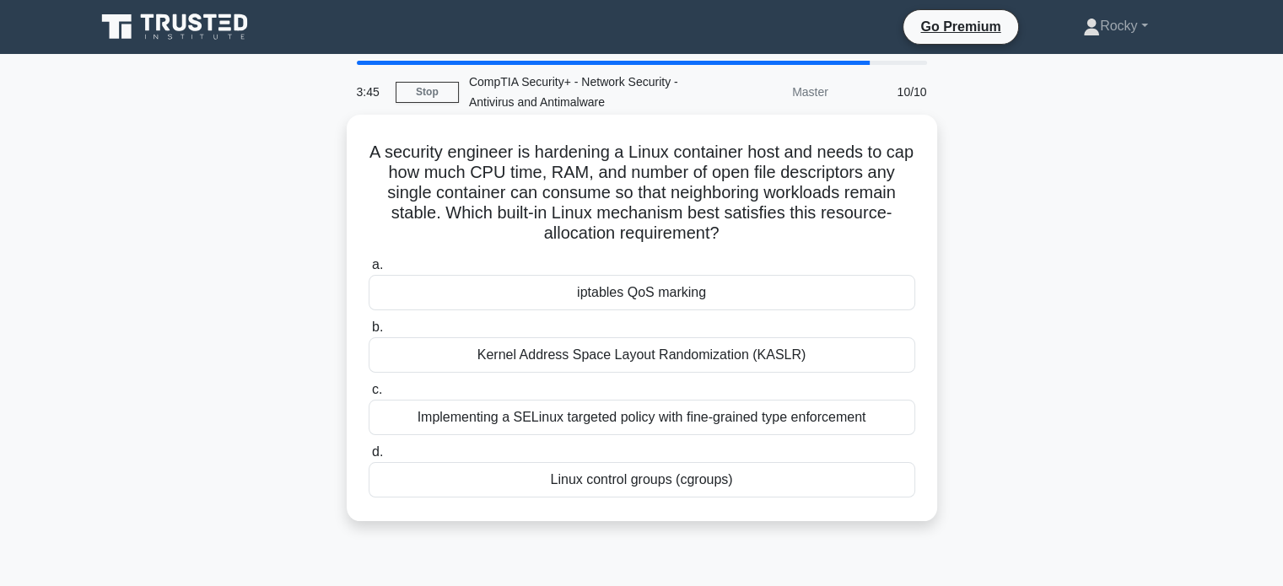
click at [718, 294] on div "iptables QoS marking" at bounding box center [641, 292] width 546 height 35
click at [368, 271] on input "a. iptables QoS marking" at bounding box center [368, 265] width 0 height 11
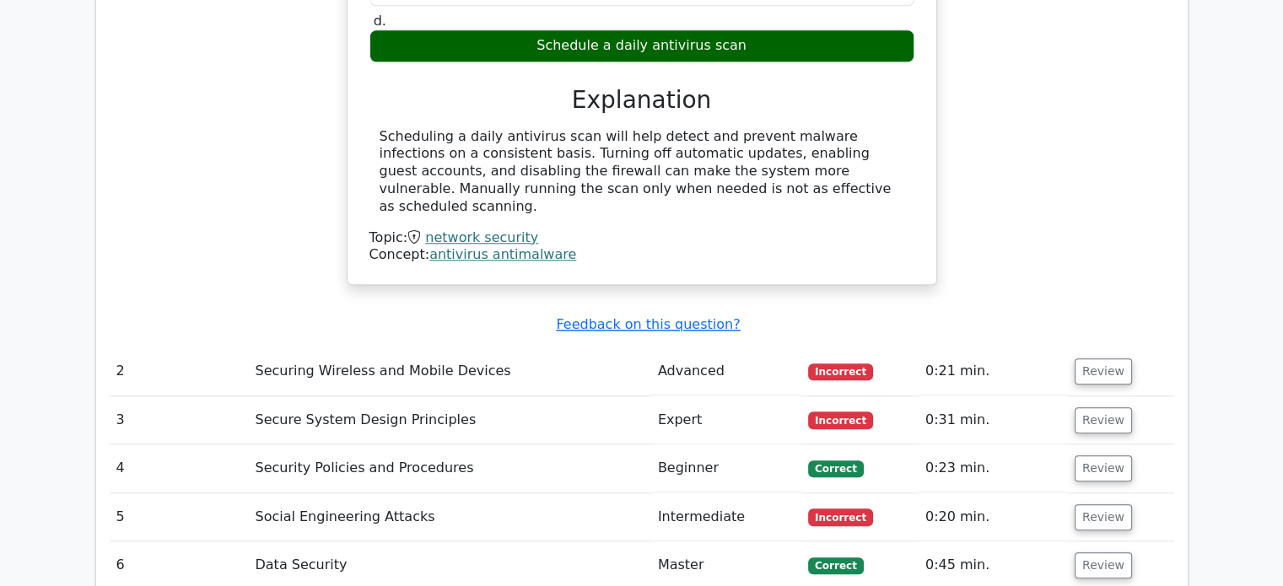
scroll to position [1855, 0]
